Goal: Task Accomplishment & Management: Use online tool/utility

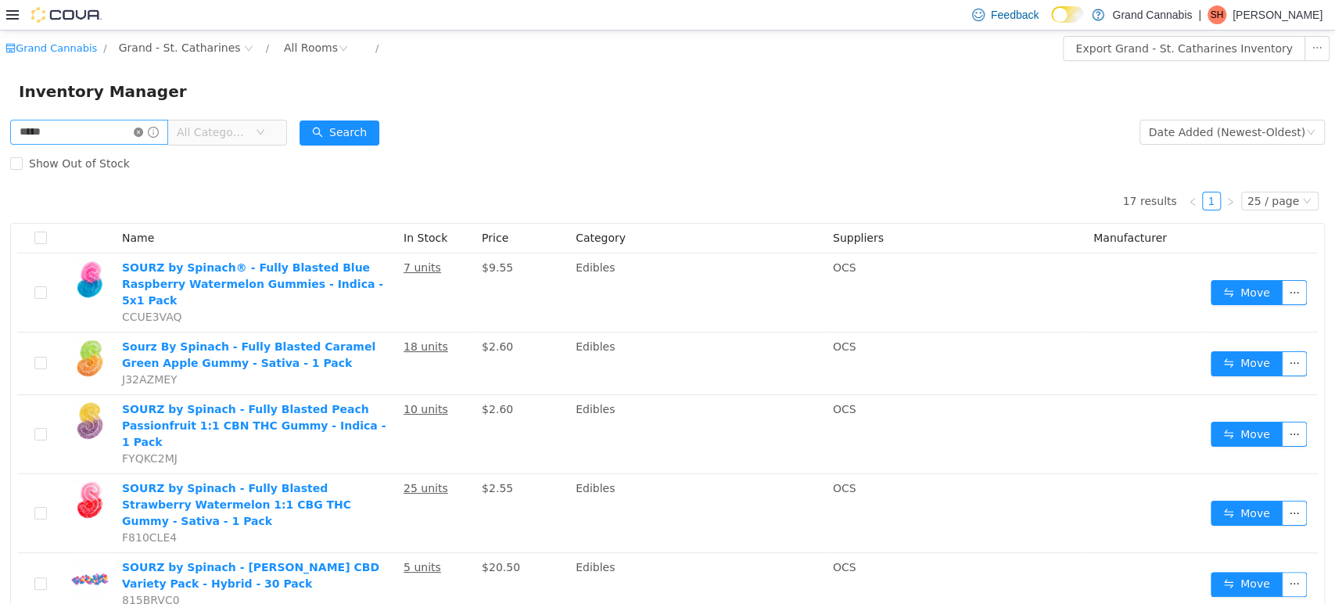
click at [143, 132] on icon "icon: close-circle" at bounding box center [138, 131] width 9 height 9
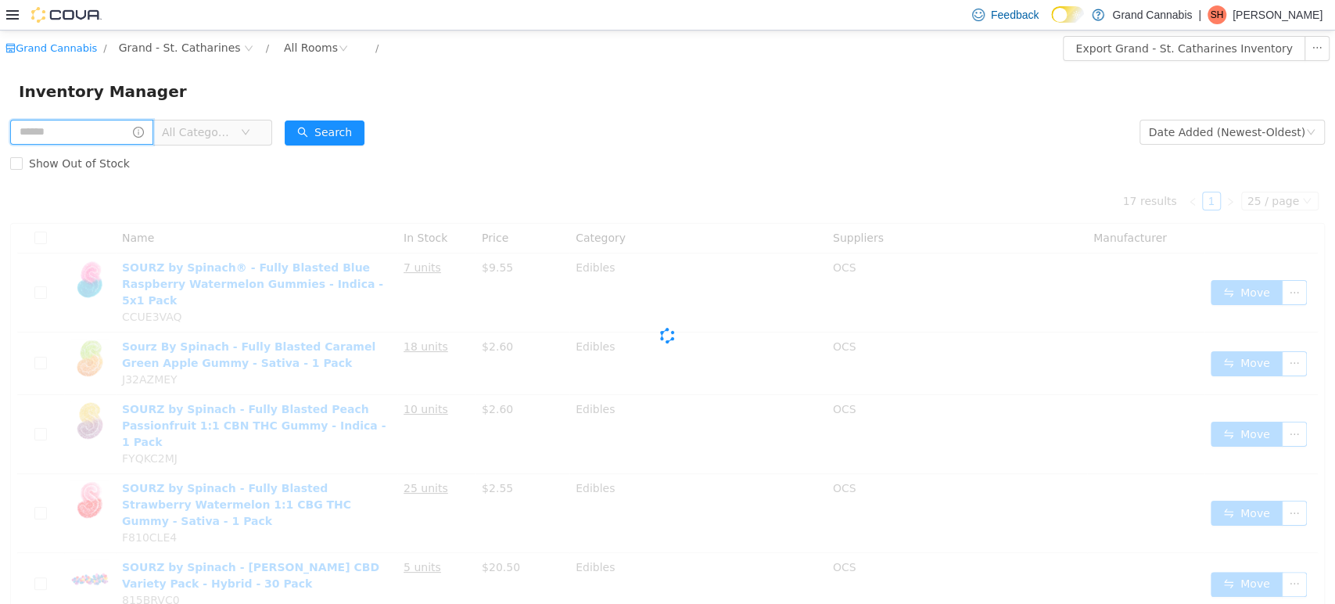
click at [115, 133] on input "text" at bounding box center [81, 131] width 143 height 25
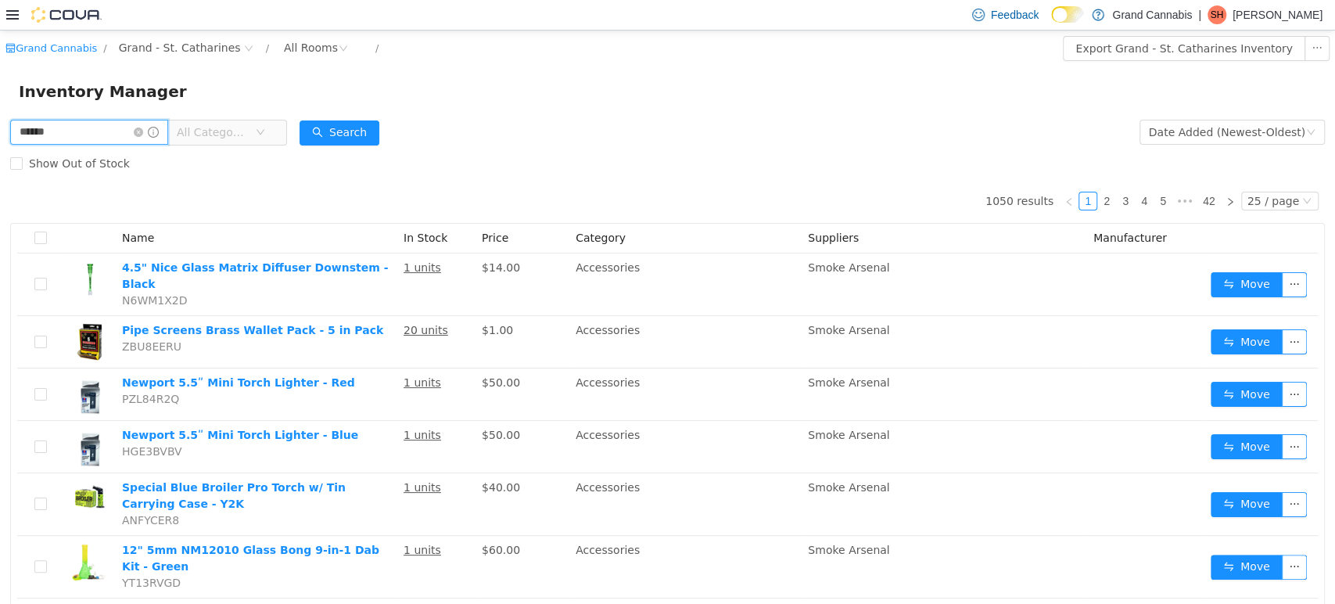
type input "******"
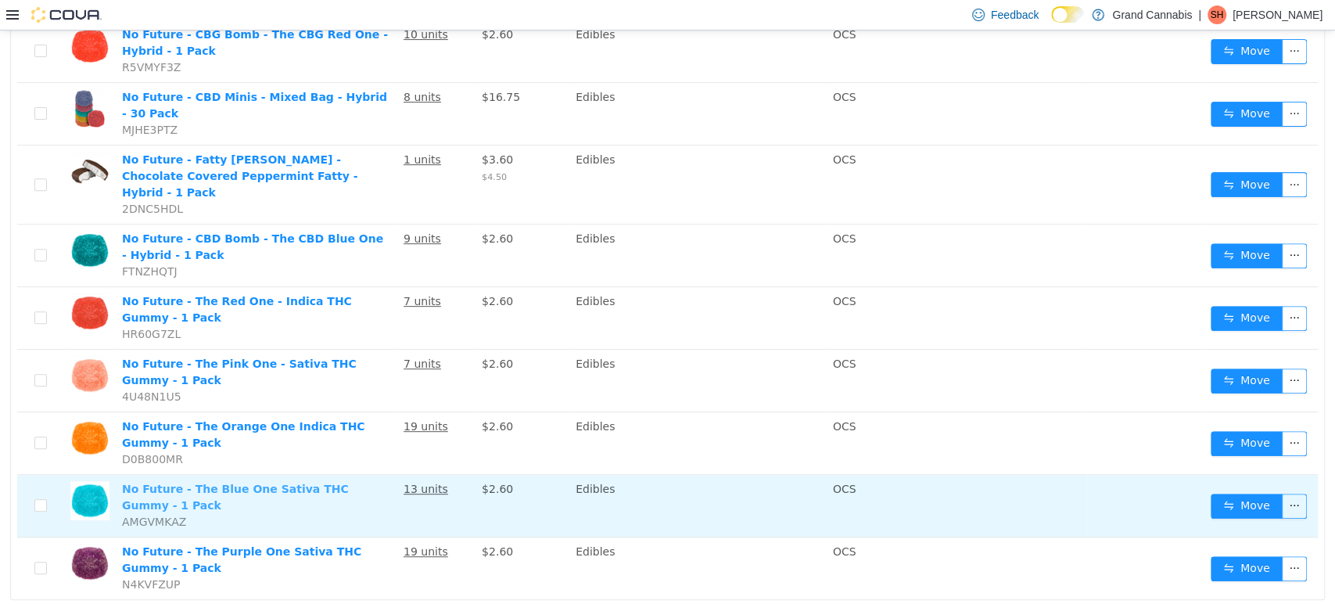
scroll to position [360, 0]
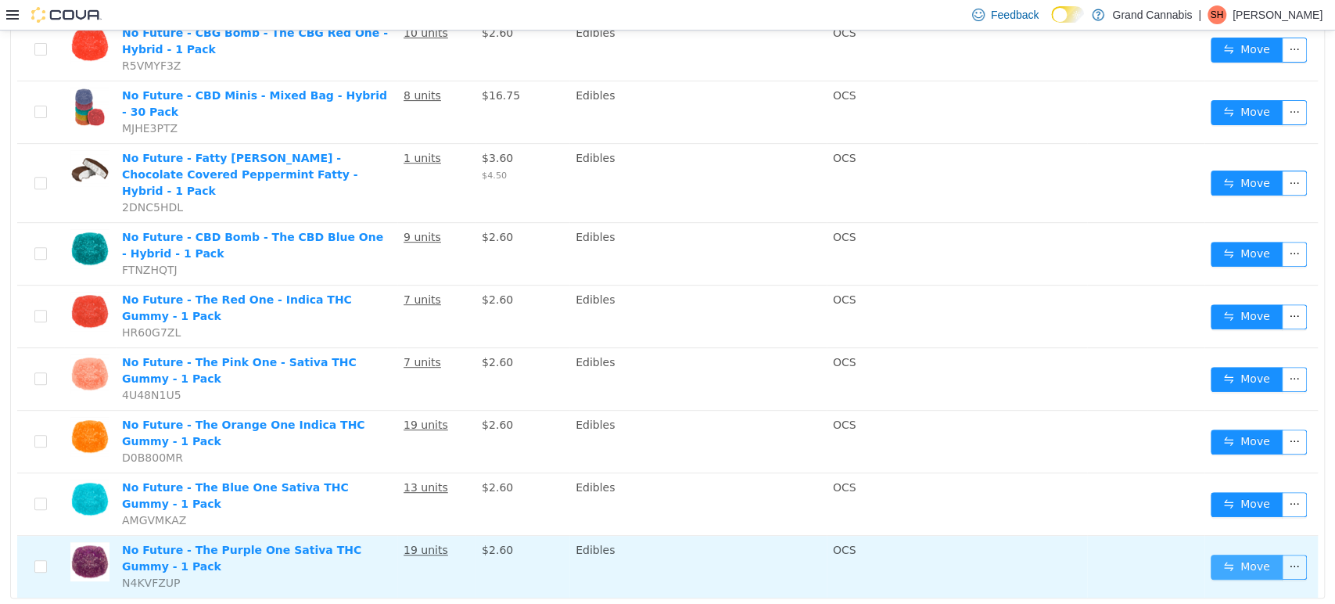
click at [1226, 554] on button "Move" at bounding box center [1247, 566] width 72 height 25
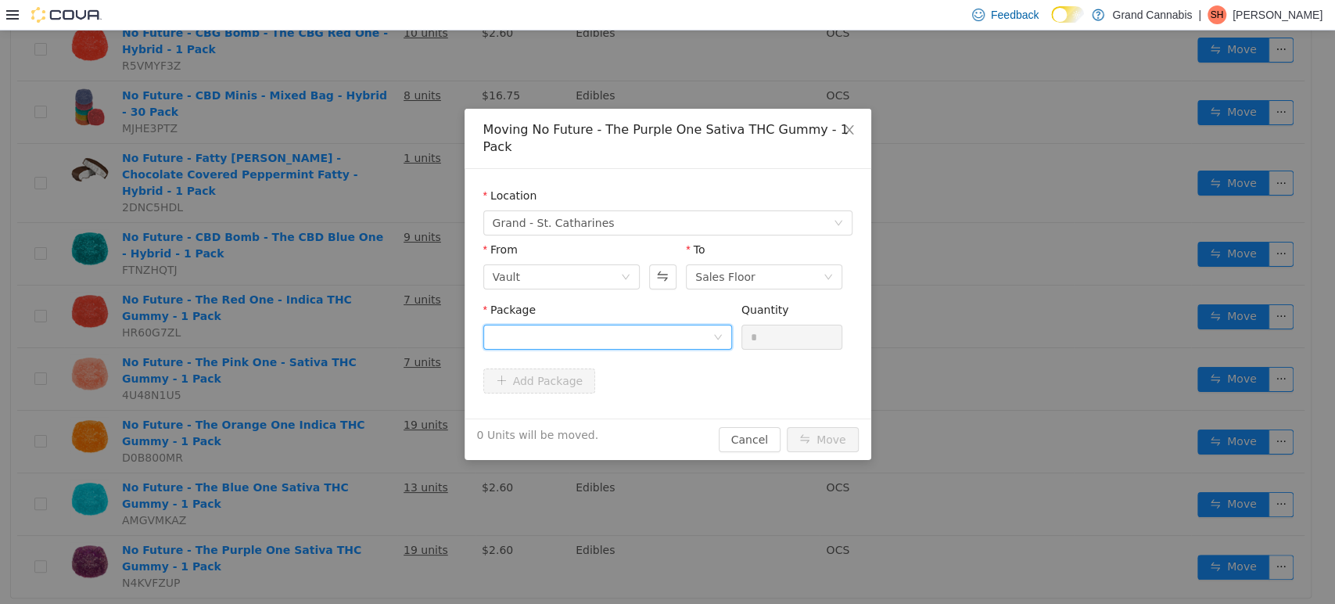
click at [610, 325] on div at bounding box center [603, 336] width 220 height 23
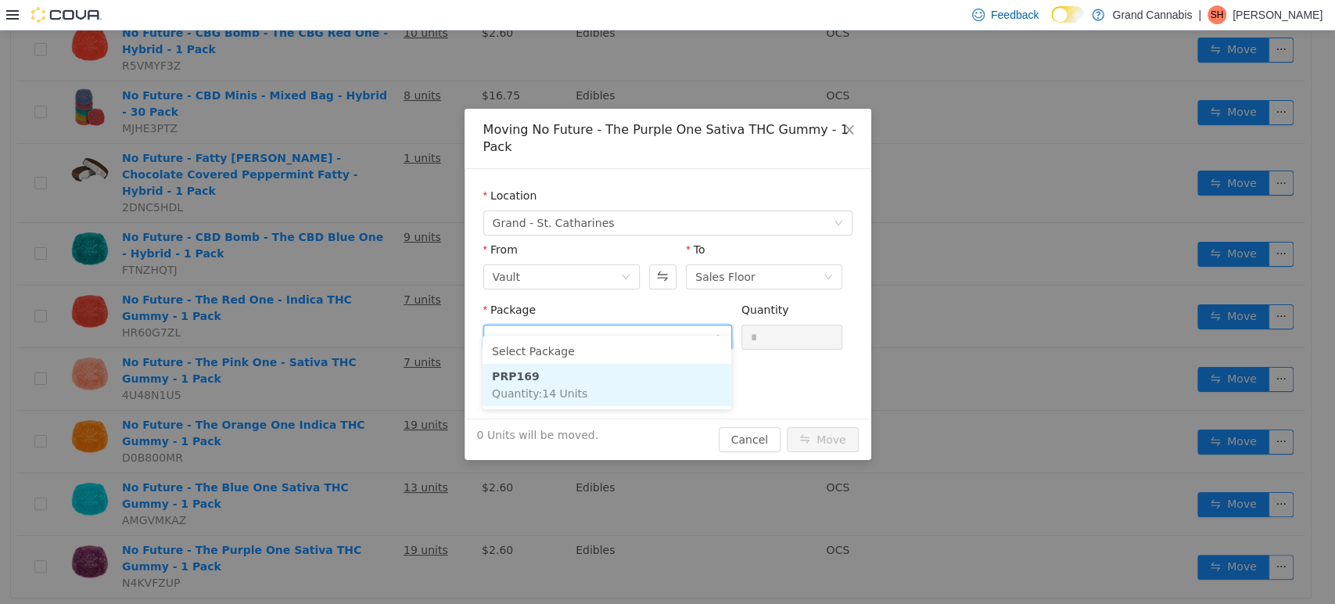
drag, startPoint x: 592, startPoint y: 377, endPoint x: 676, endPoint y: 367, distance: 85.1
click at [593, 375] on li "PRP169 Quantity : 14 Units" at bounding box center [607, 384] width 249 height 42
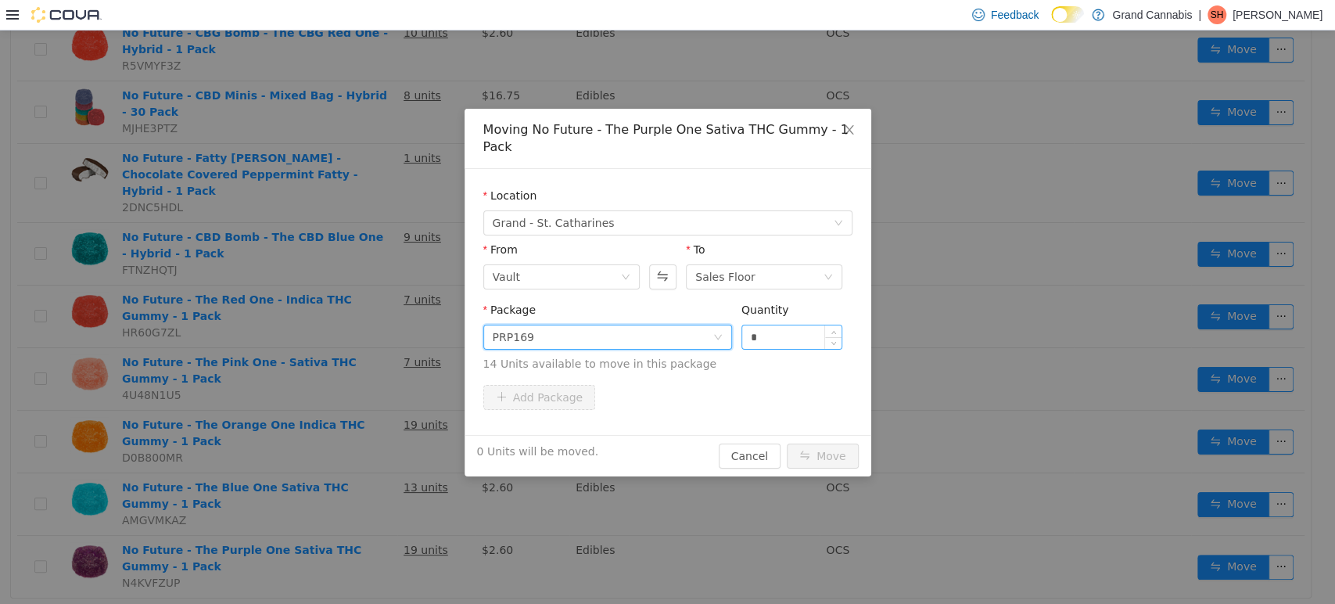
click at [765, 325] on input "*" at bounding box center [792, 336] width 100 height 23
type input "***"
click at [787, 443] on button "Move" at bounding box center [823, 455] width 72 height 25
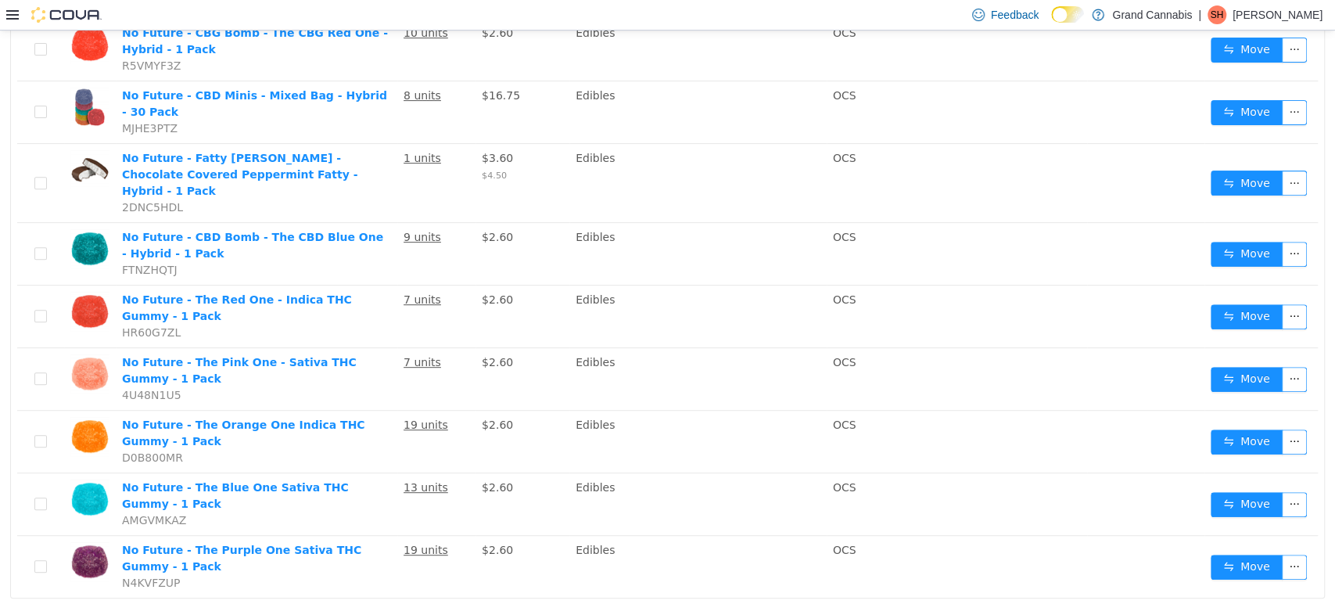
click at [687, 236] on td "Edibles" at bounding box center [697, 253] width 257 height 63
